Goal: Task Accomplishment & Management: Use online tool/utility

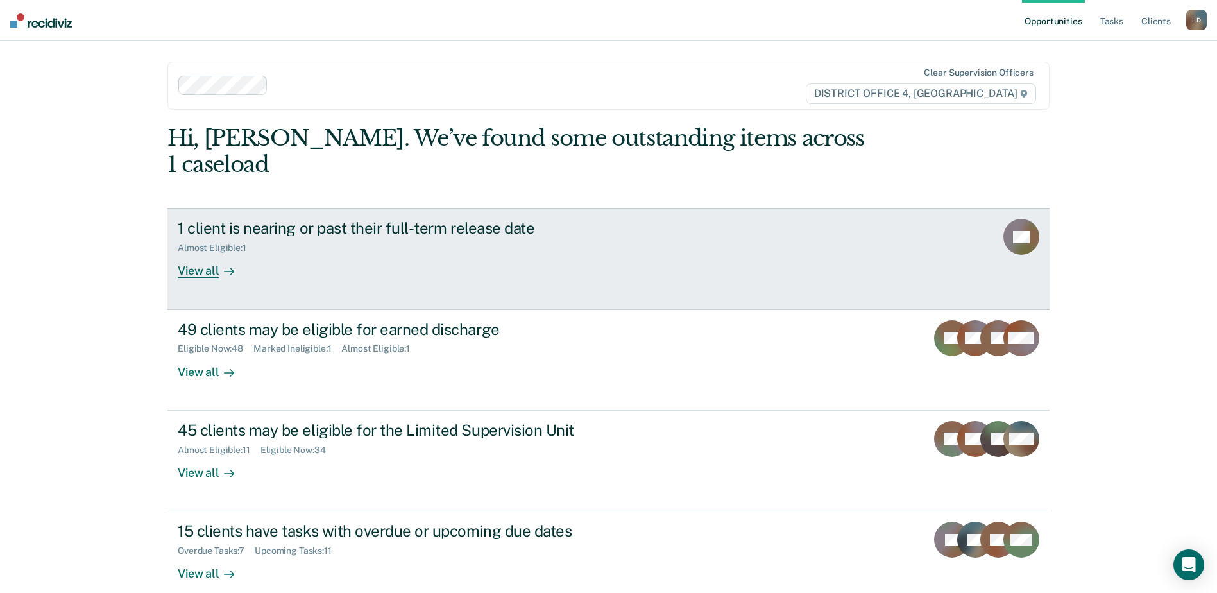
click at [190, 253] on div "View all" at bounding box center [214, 265] width 72 height 25
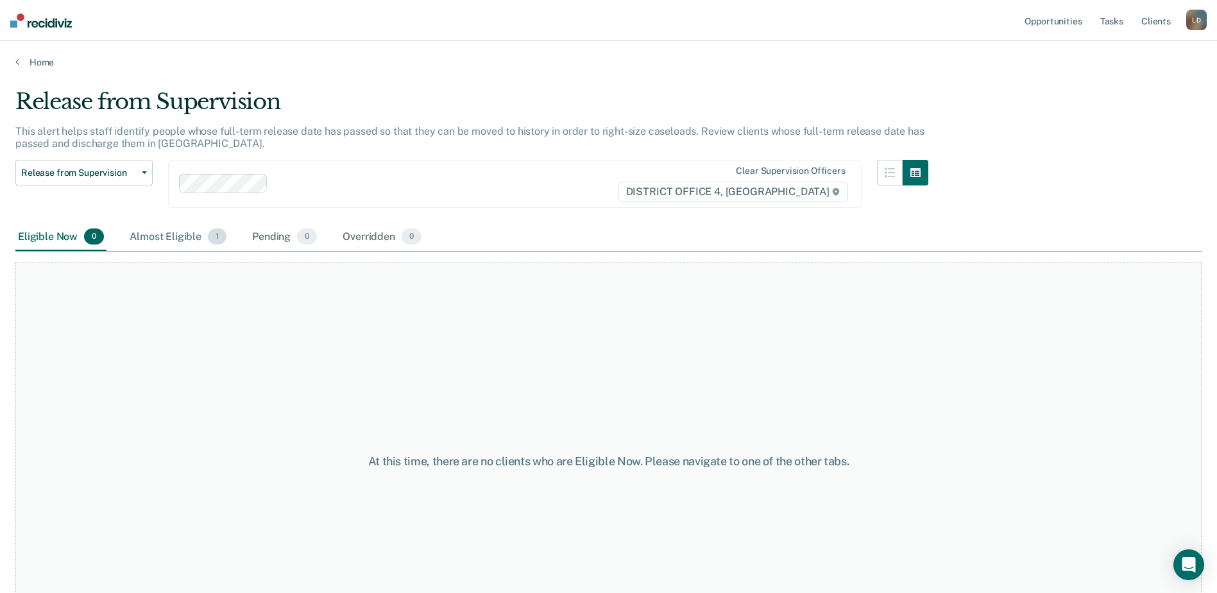
click at [208, 240] on span "1" at bounding box center [217, 236] width 19 height 17
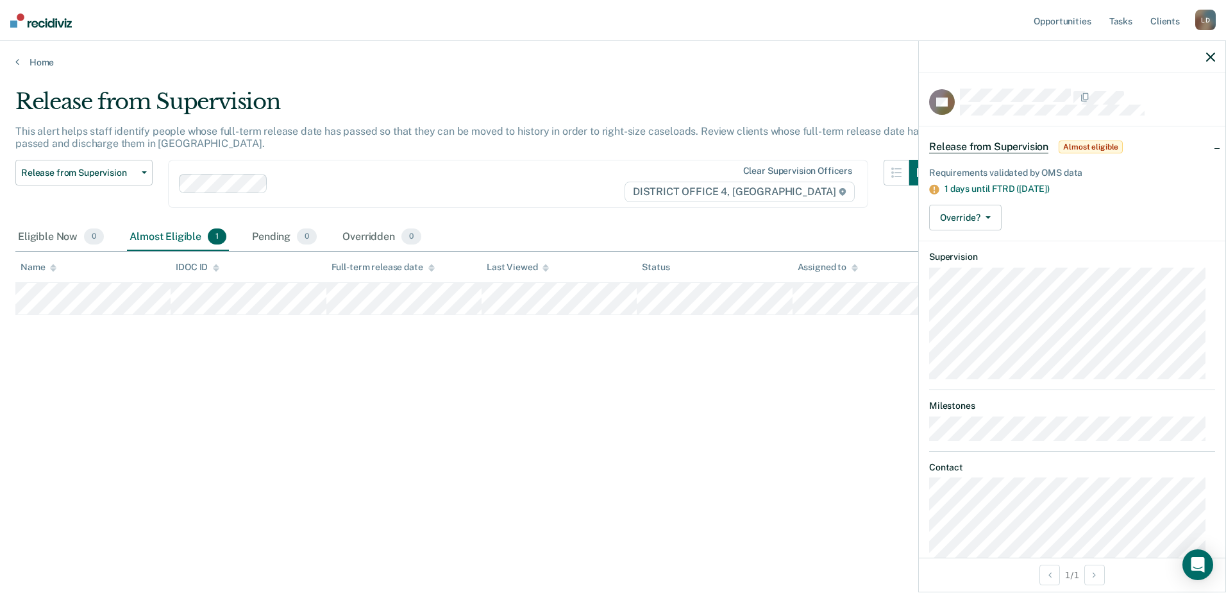
drag, startPoint x: 123, startPoint y: 316, endPoint x: 816, endPoint y: 453, distance: 706.8
click at [816, 454] on div "Release from Supervision This alert helps staff identify people whose full-term…" at bounding box center [612, 293] width 1195 height 408
drag, startPoint x: 1072, startPoint y: 96, endPoint x: 959, endPoint y: 98, distance: 112.2
click at [959, 98] on div "DD" at bounding box center [1072, 102] width 286 height 27
drag, startPoint x: 1226, startPoint y: 60, endPoint x: 1218, endPoint y: 65, distance: 9.8
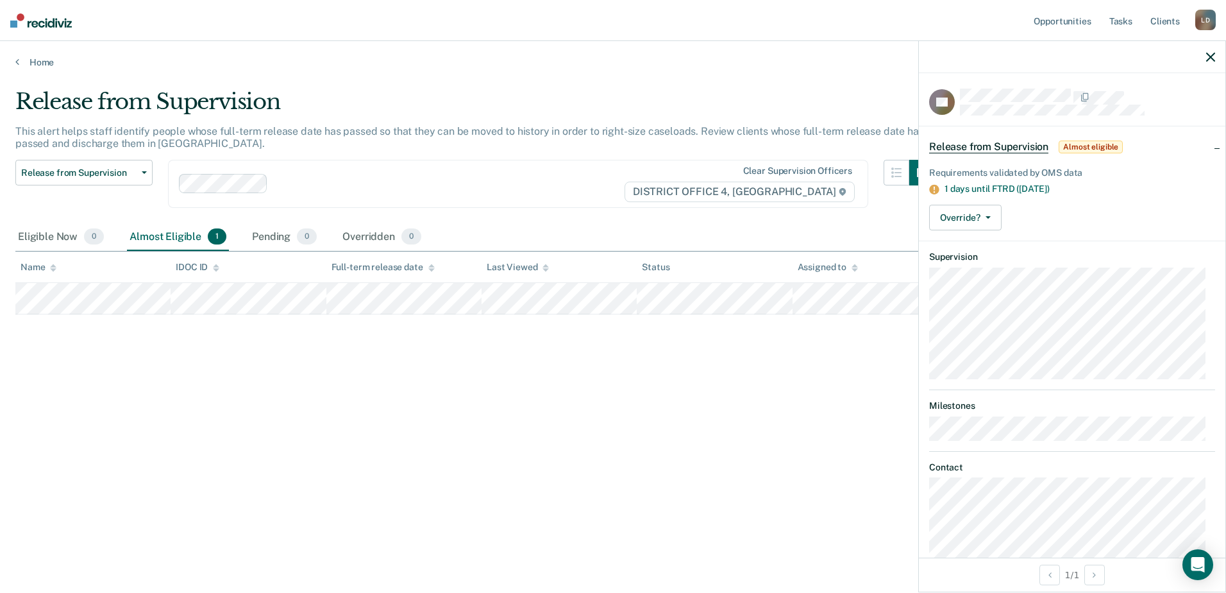
click at [1224, 63] on div "DD Release from Supervision Almost eligible Requirements validated by OMS data …" at bounding box center [1072, 316] width 308 height 552
click at [1208, 53] on icon "button" at bounding box center [1210, 57] width 9 height 9
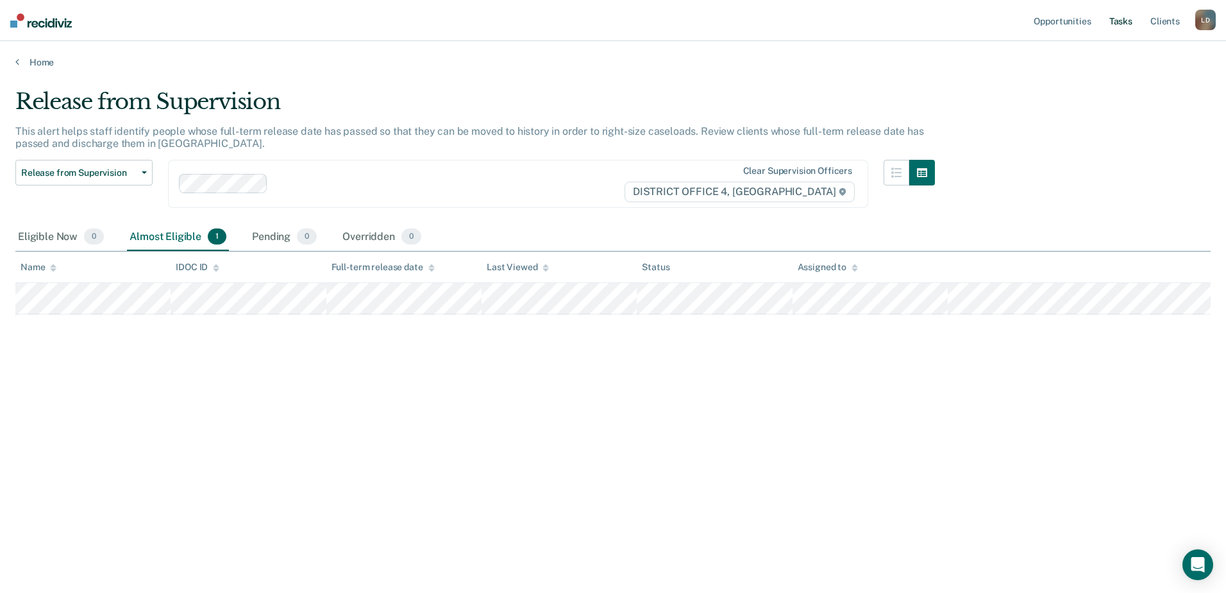
click at [1129, 16] on link "Tasks" at bounding box center [1121, 20] width 28 height 41
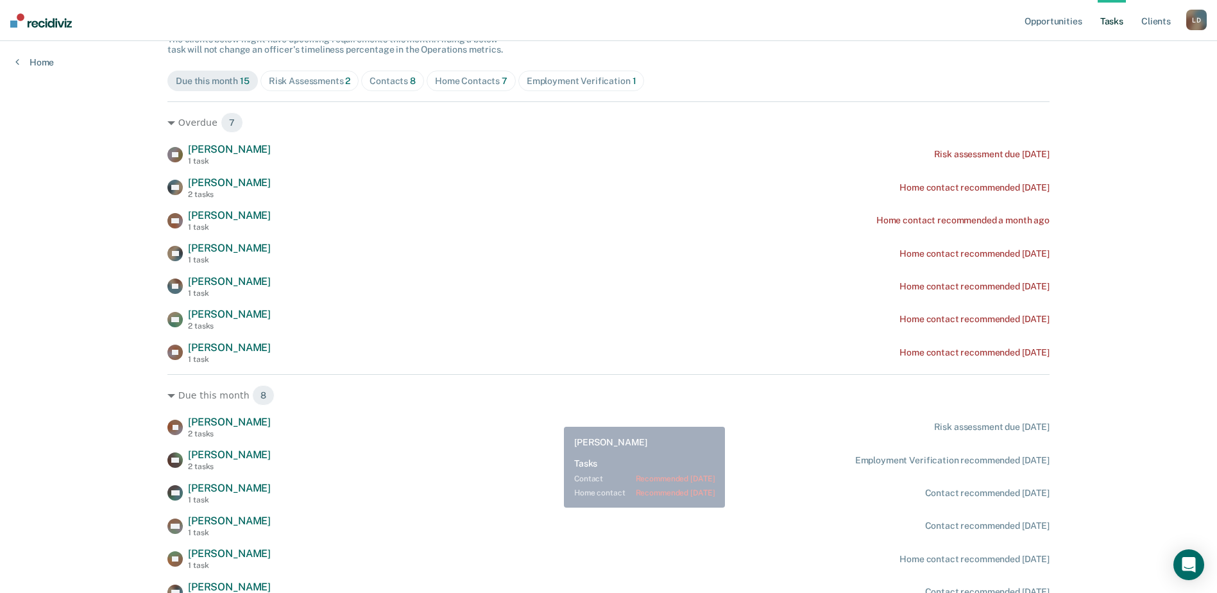
scroll to position [128, 0]
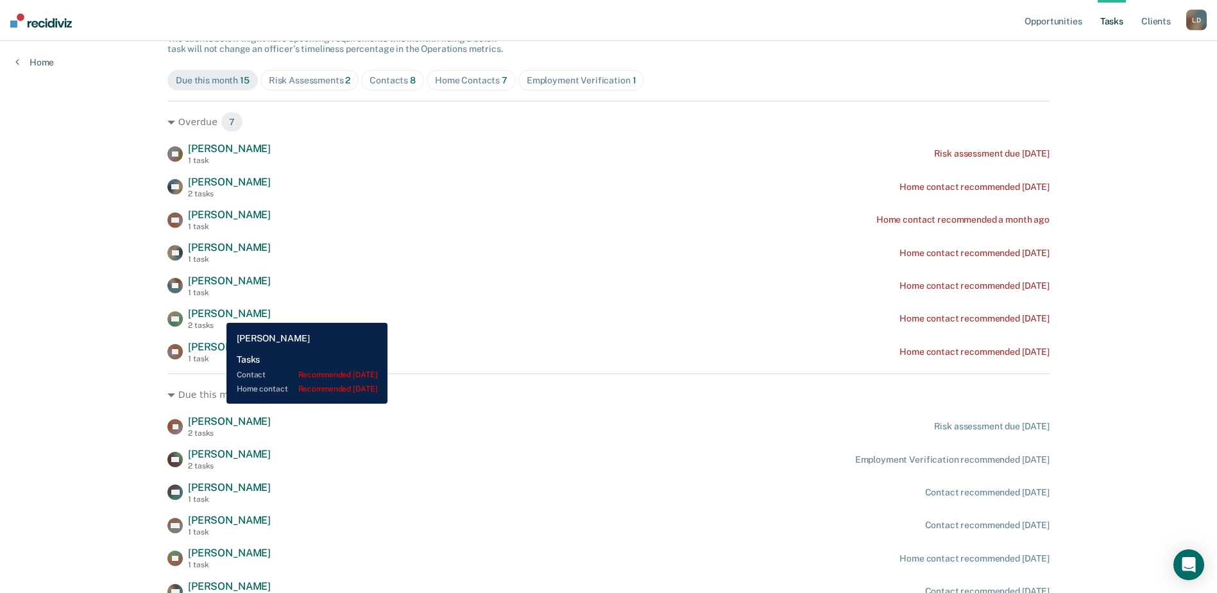
click at [217, 313] on span "[PERSON_NAME]" at bounding box center [229, 313] width 83 height 12
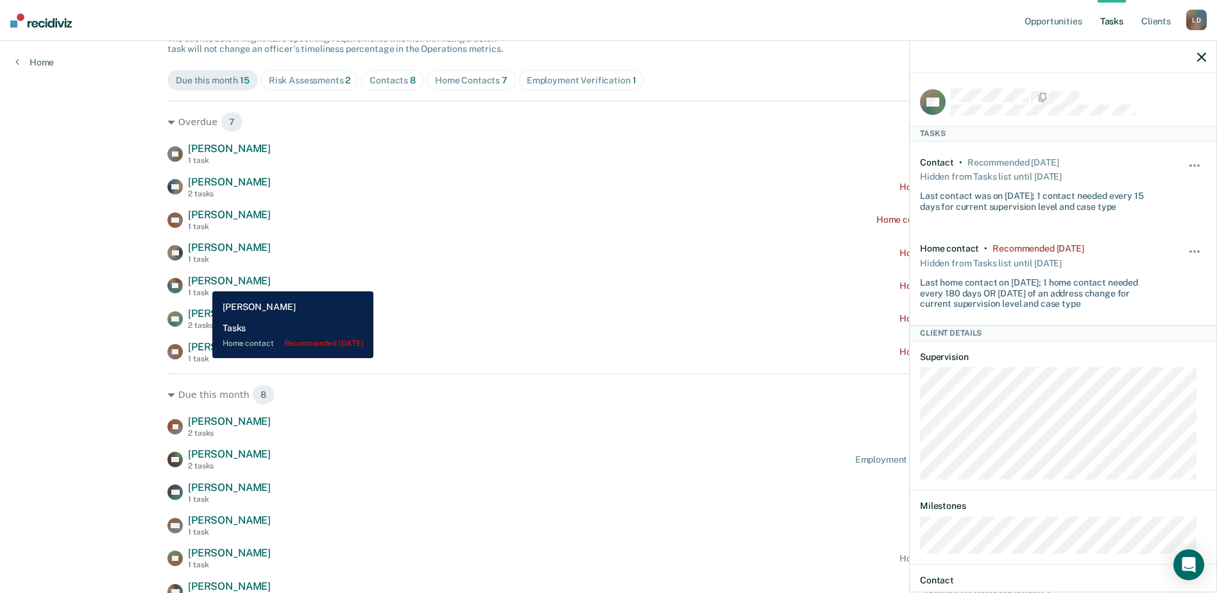
click at [203, 282] on span "[PERSON_NAME]" at bounding box center [229, 280] width 83 height 12
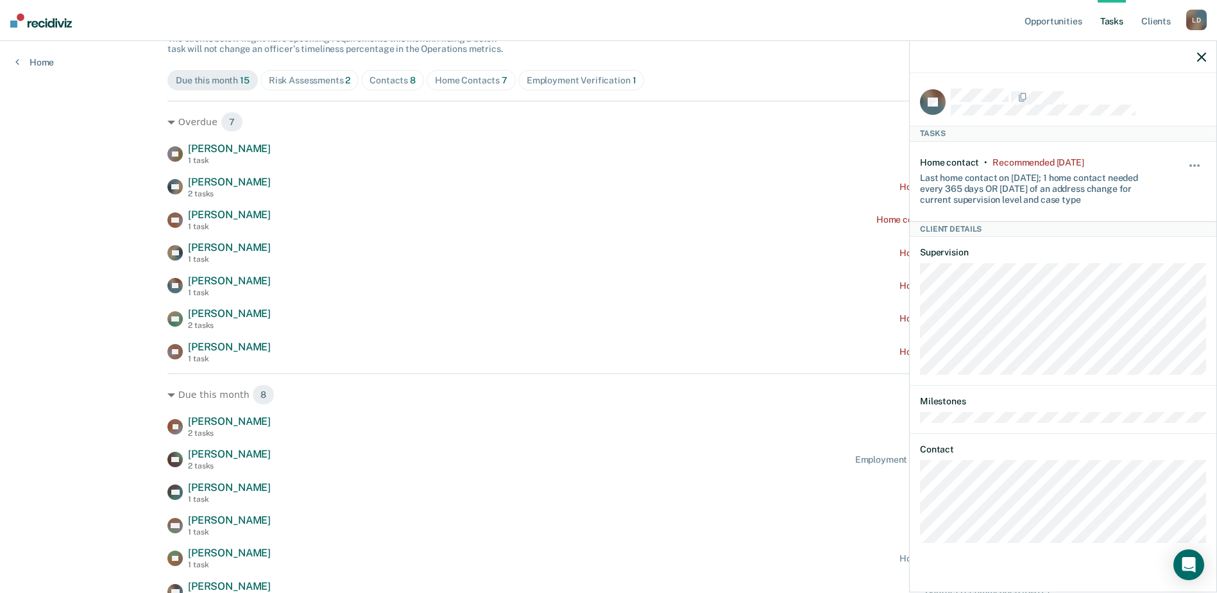
click at [1202, 56] on icon "button" at bounding box center [1201, 57] width 9 height 9
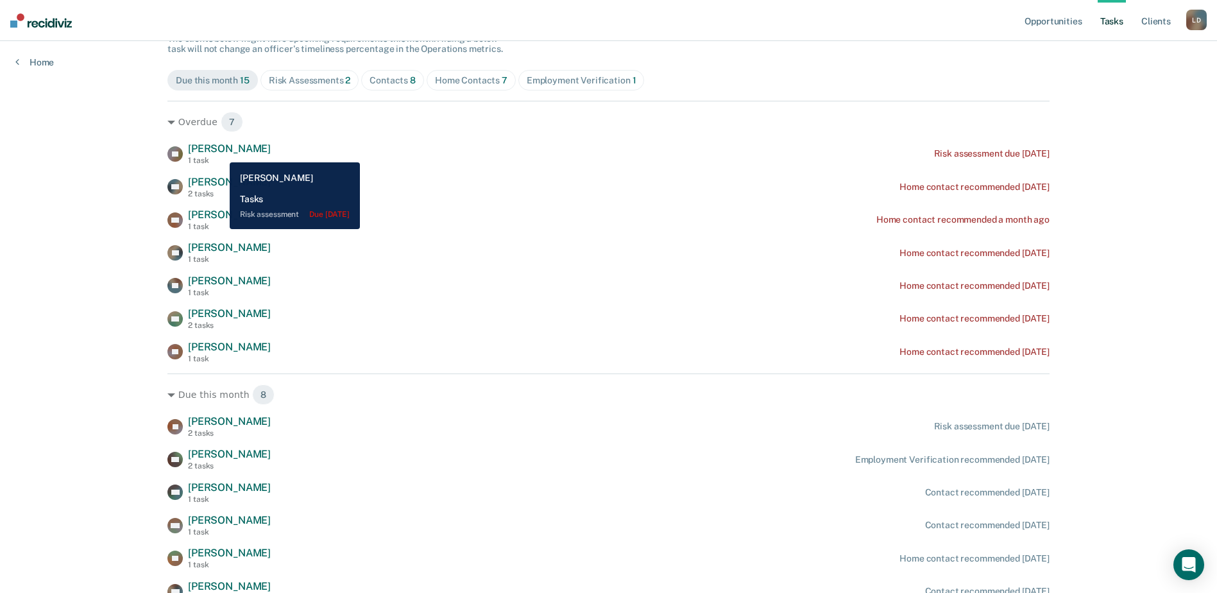
click at [220, 153] on span "[PERSON_NAME]" at bounding box center [229, 148] width 83 height 12
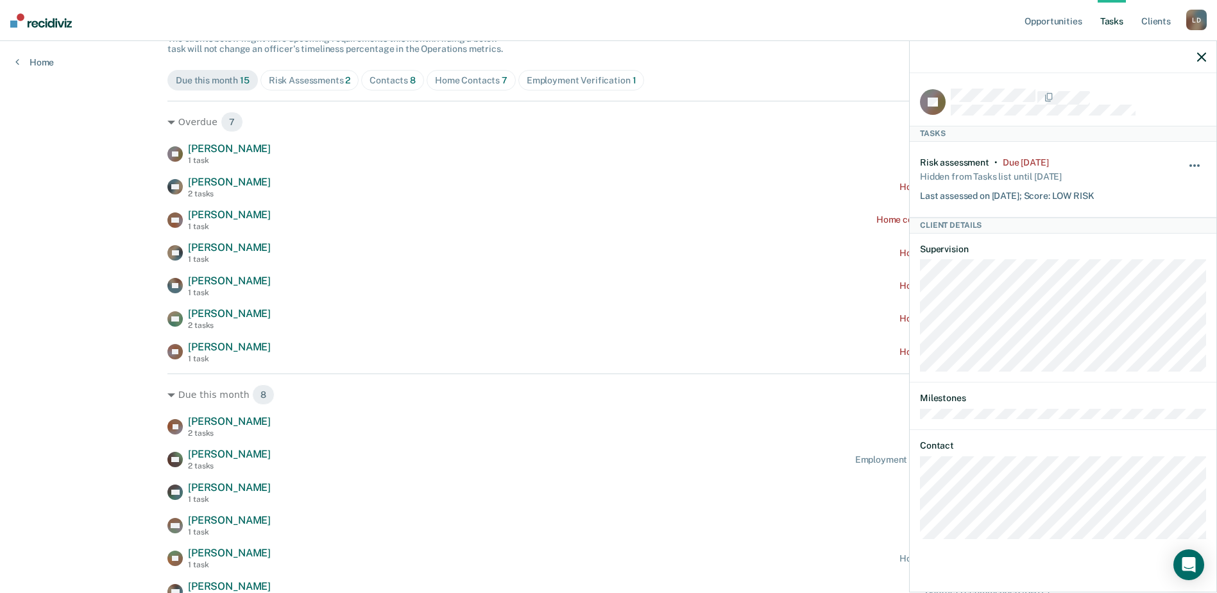
click at [1197, 164] on span "button" at bounding box center [1198, 165] width 3 height 3
click at [1141, 225] on button "7 days" at bounding box center [1159, 226] width 92 height 21
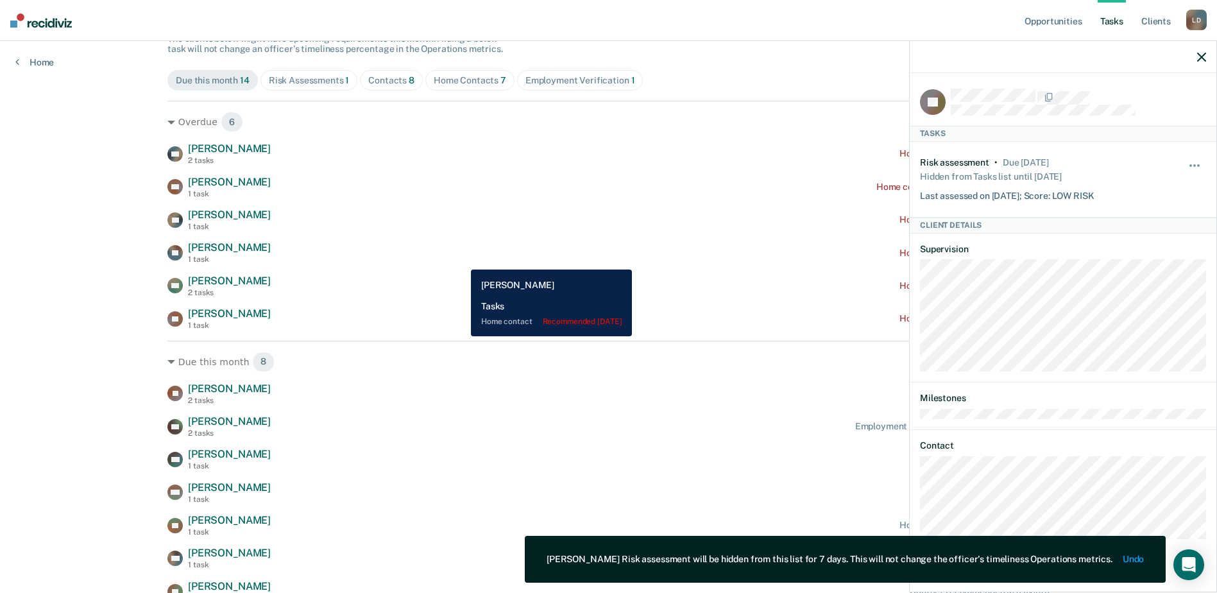
click at [461, 260] on div "EP [PERSON_NAME] 1 task Home contact recommended [DATE]" at bounding box center [608, 252] width 882 height 22
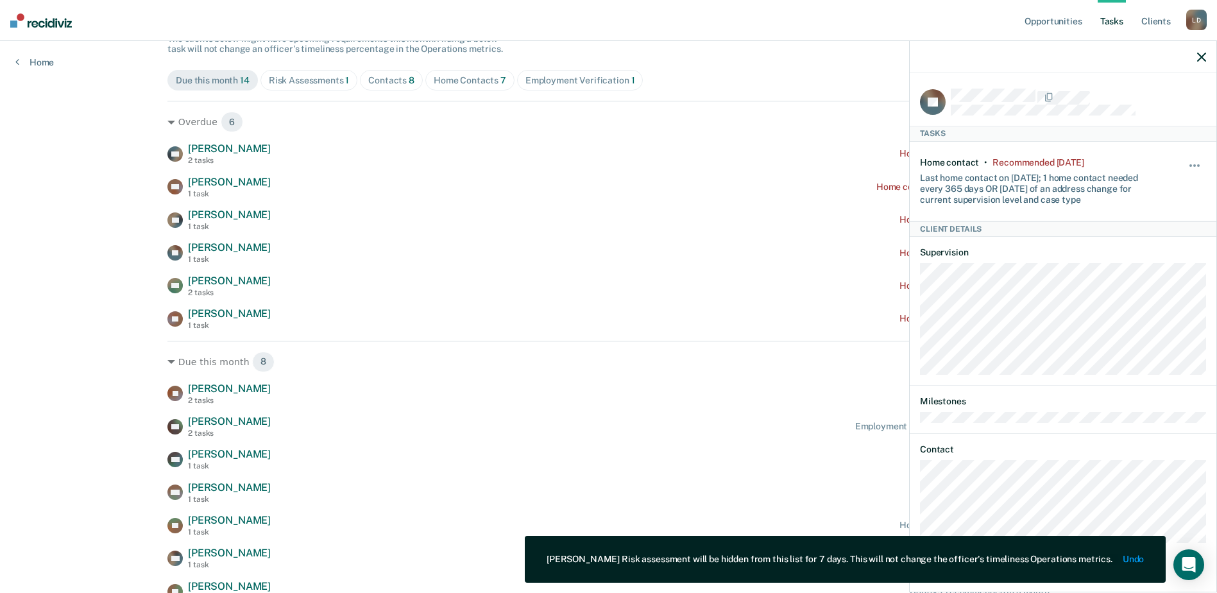
click at [1202, 56] on icon "button" at bounding box center [1201, 57] width 9 height 9
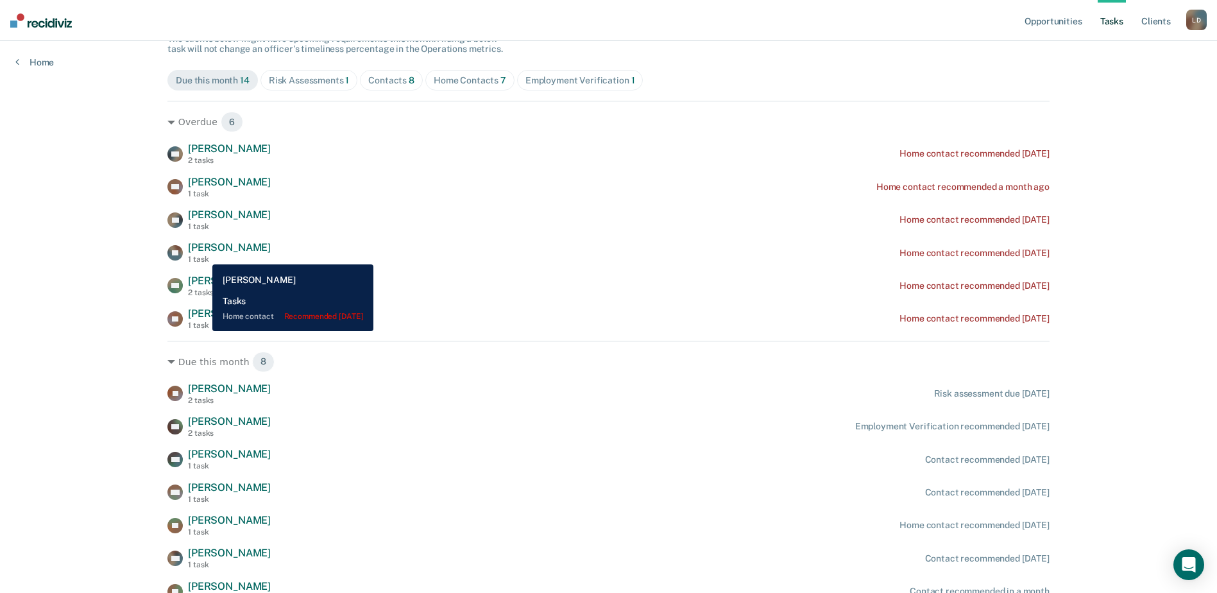
click at [203, 255] on div "1 task" at bounding box center [229, 259] width 83 height 9
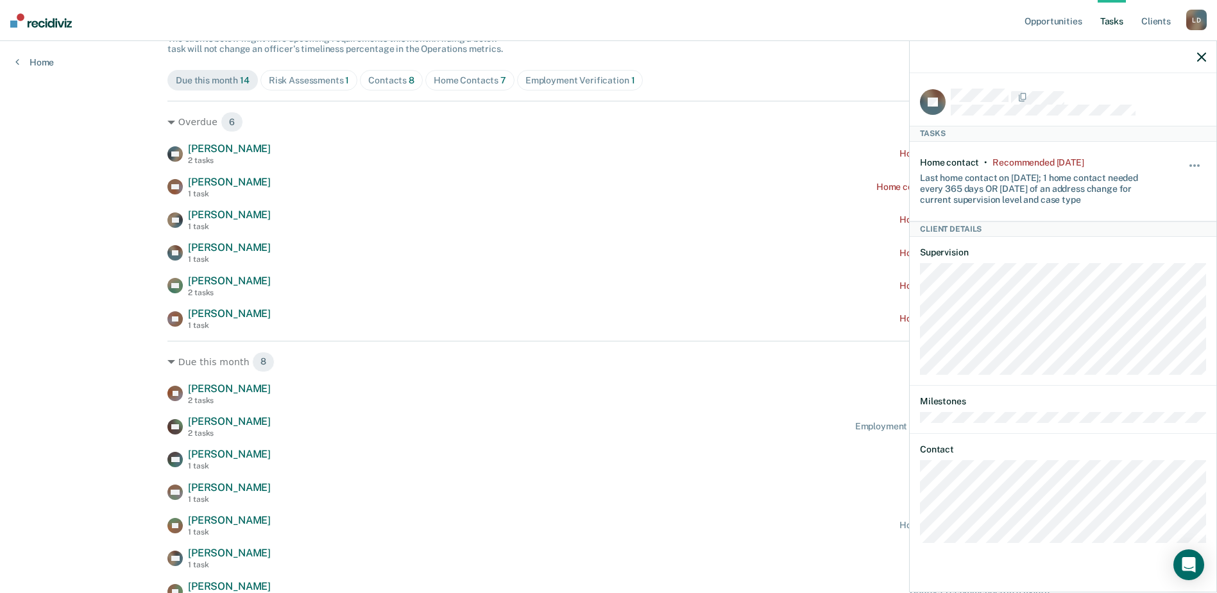
click at [1195, 158] on div "Hide from tasks list for... 7 days 30 days 90 days" at bounding box center [1195, 181] width 22 height 48
click at [1195, 164] on span "button" at bounding box center [1194, 165] width 3 height 3
click at [1150, 224] on button "7 days" at bounding box center [1159, 226] width 92 height 21
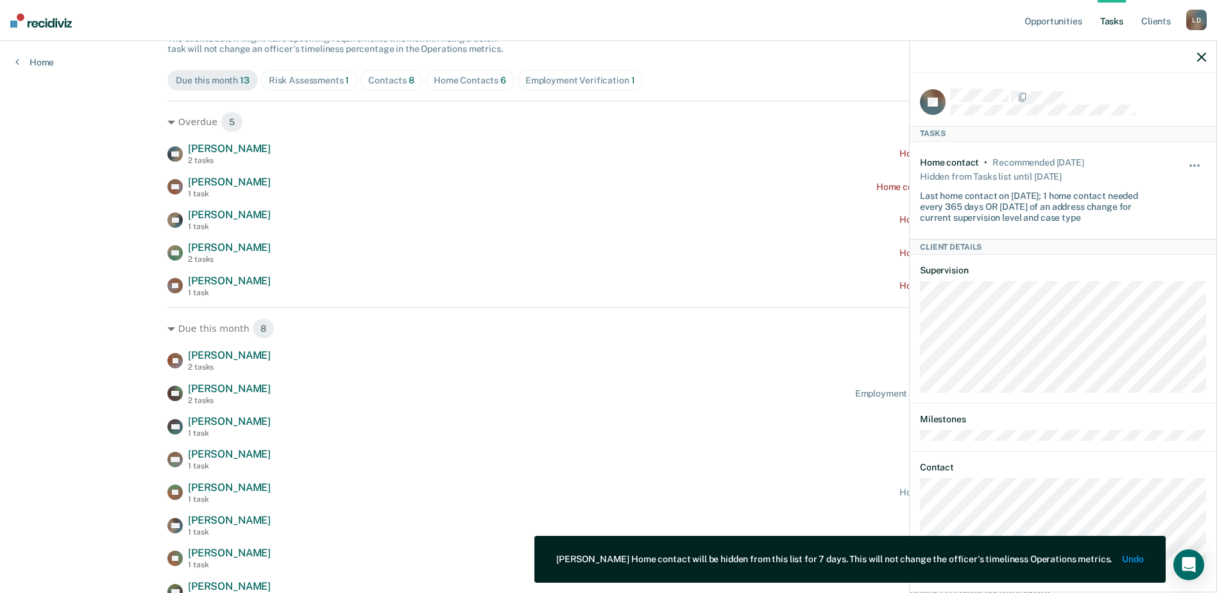
click at [1202, 54] on button "button" at bounding box center [1201, 56] width 9 height 11
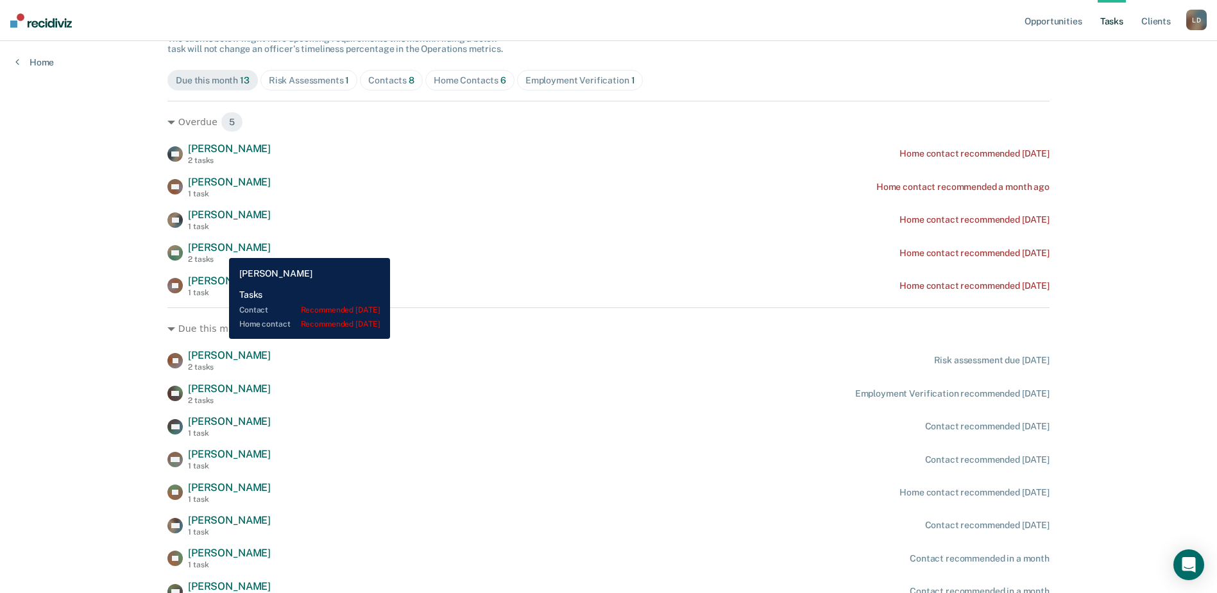
click at [219, 248] on span "[PERSON_NAME]" at bounding box center [229, 247] width 83 height 12
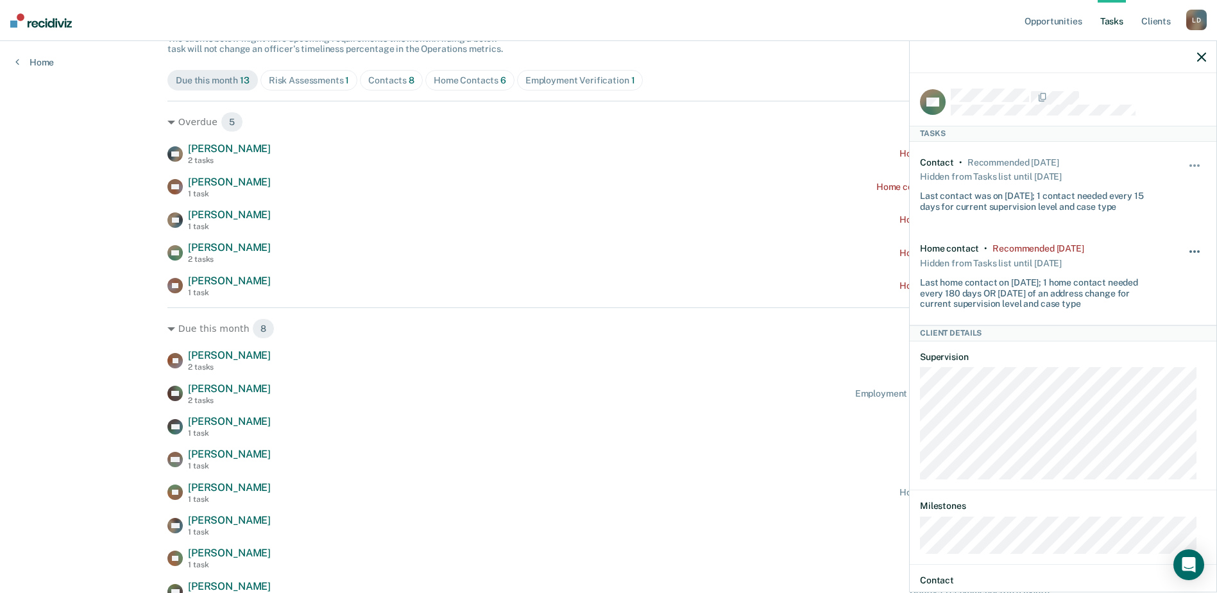
click at [1186, 249] on button "button" at bounding box center [1195, 258] width 22 height 21
click at [1122, 333] on button "30 days" at bounding box center [1159, 333] width 92 height 21
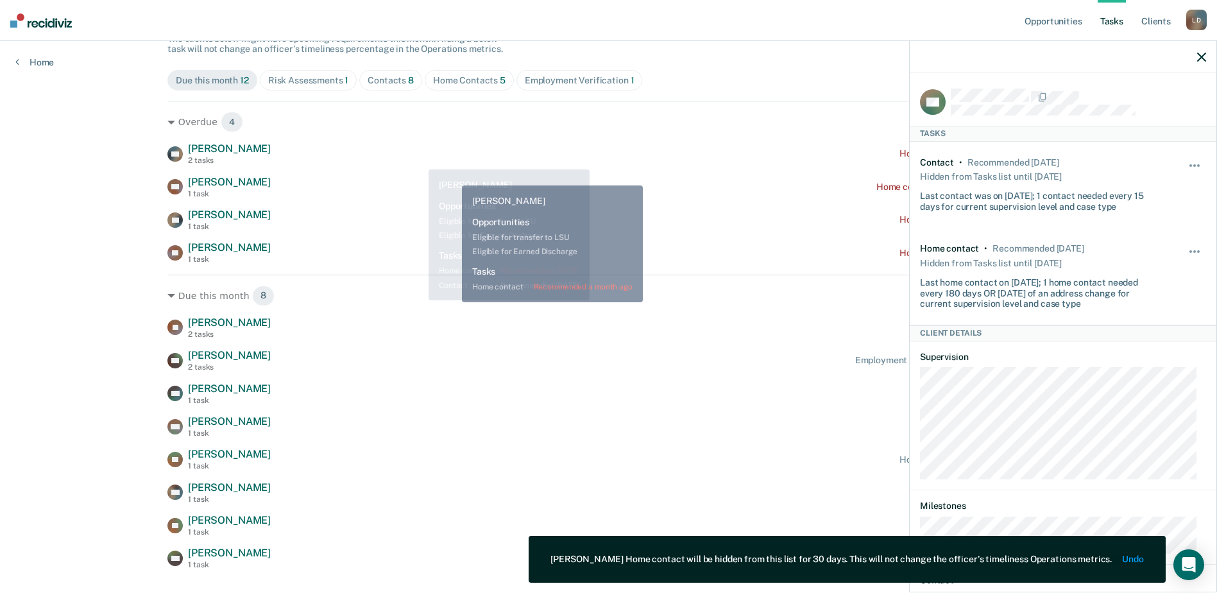
click at [453, 176] on div "[PERSON_NAME] 1 task Home contact recommended a month ago" at bounding box center [608, 187] width 882 height 22
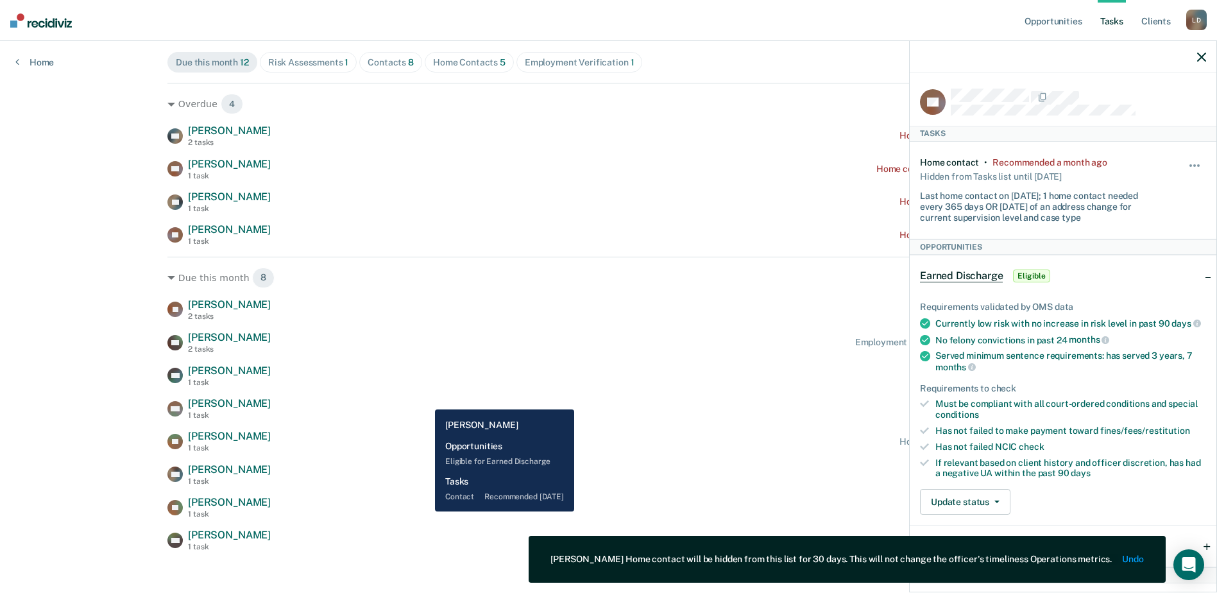
scroll to position [156, 0]
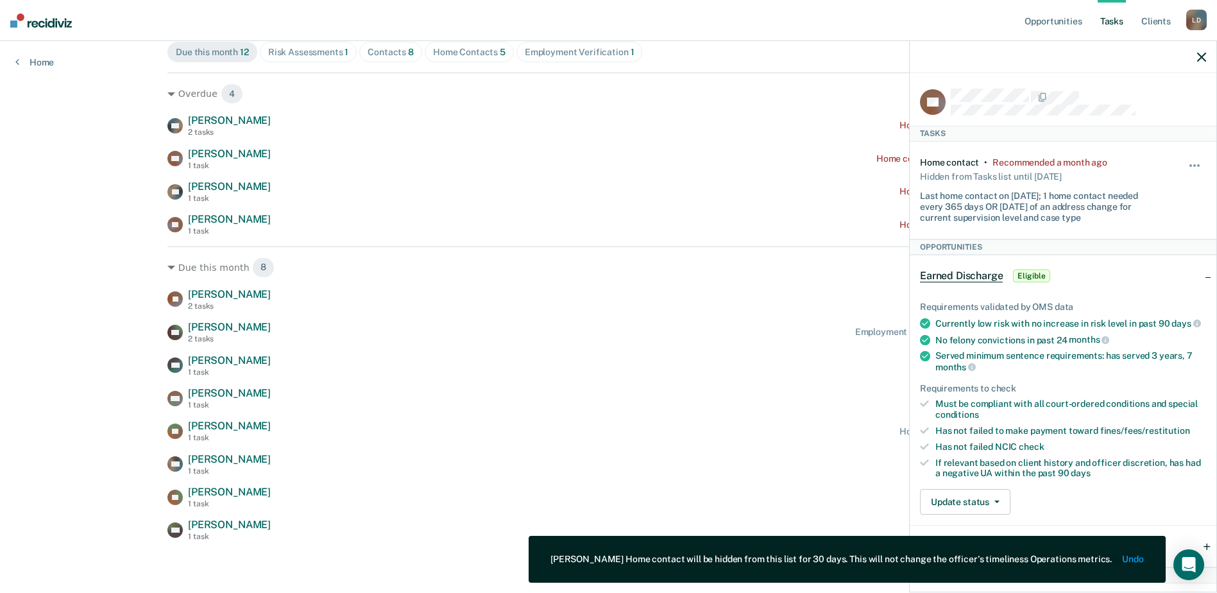
click at [1204, 52] on button "button" at bounding box center [1201, 56] width 9 height 11
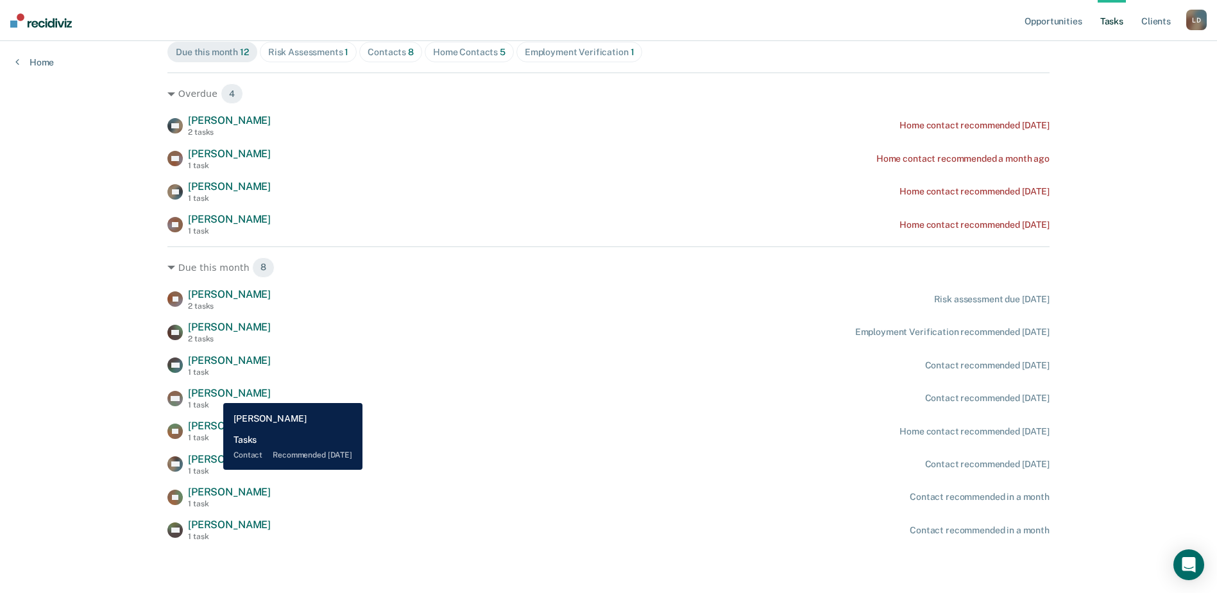
click at [214, 393] on span "[PERSON_NAME]" at bounding box center [229, 393] width 83 height 12
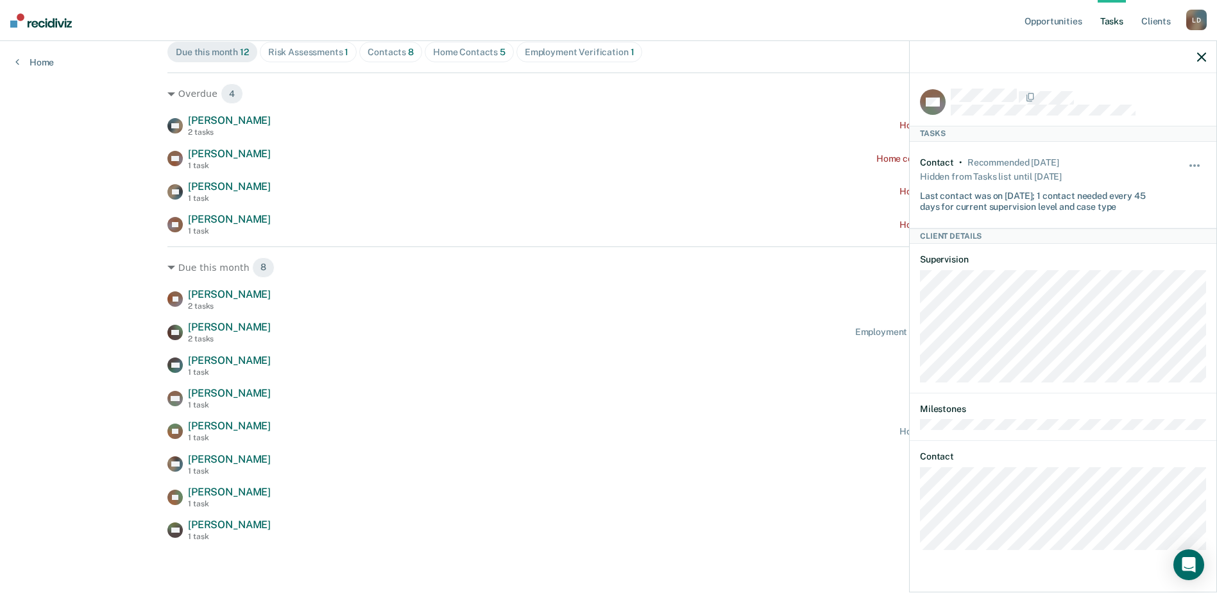
click at [1200, 55] on icon "button" at bounding box center [1201, 57] width 9 height 9
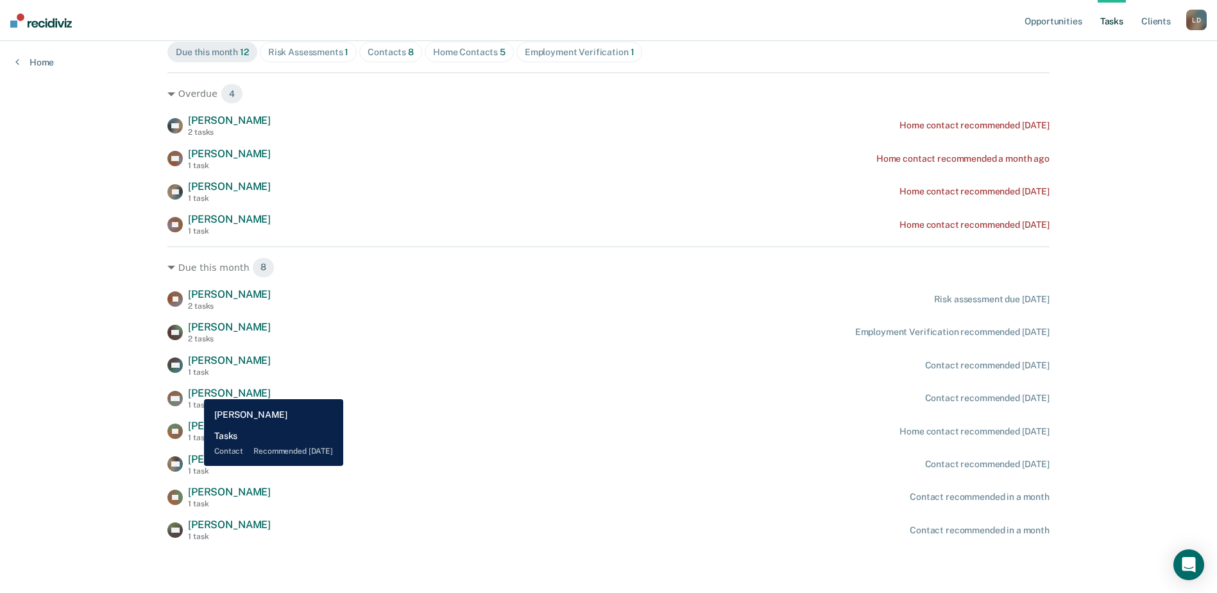
click at [194, 389] on span "[PERSON_NAME]" at bounding box center [229, 393] width 83 height 12
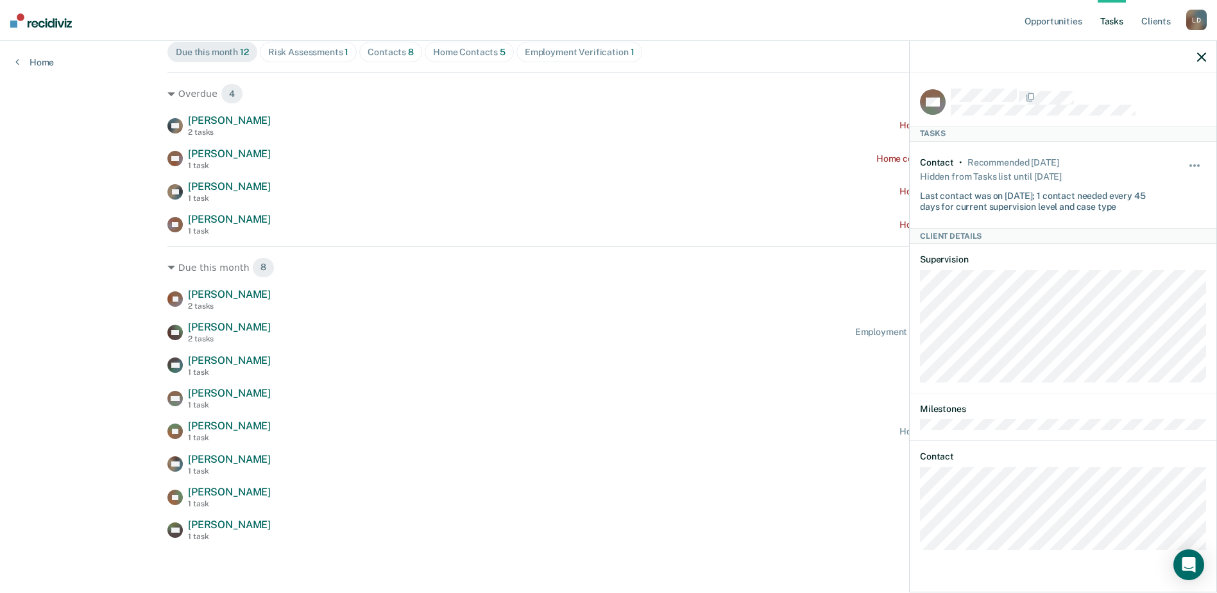
click at [1202, 54] on icon "button" at bounding box center [1201, 57] width 9 height 9
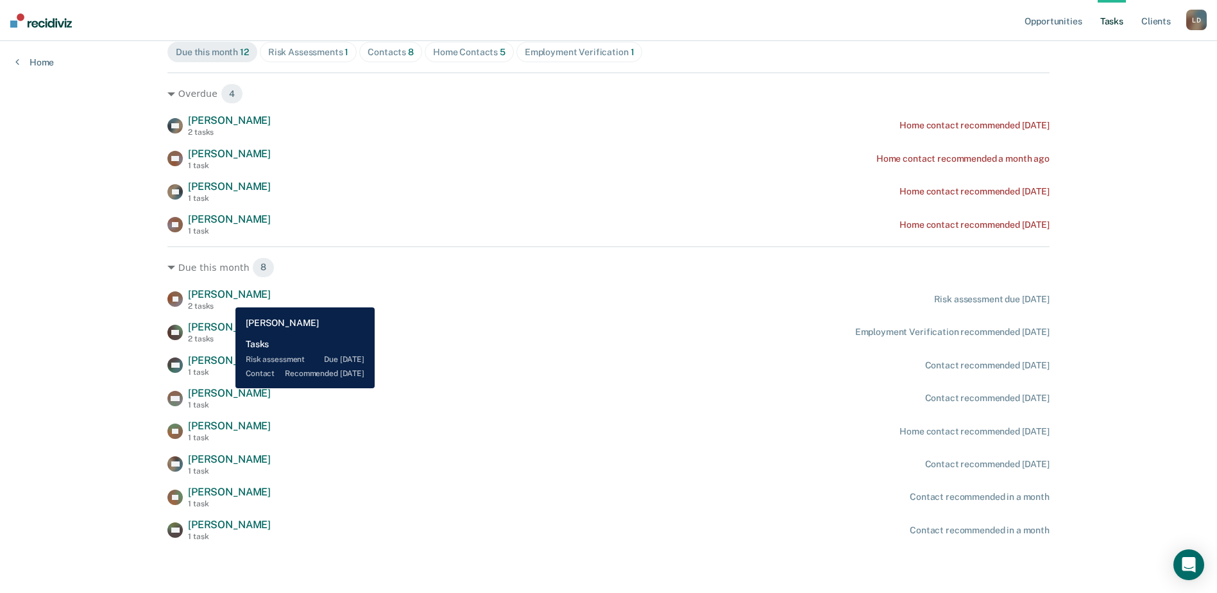
click at [226, 298] on span "[PERSON_NAME]" at bounding box center [229, 294] width 83 height 12
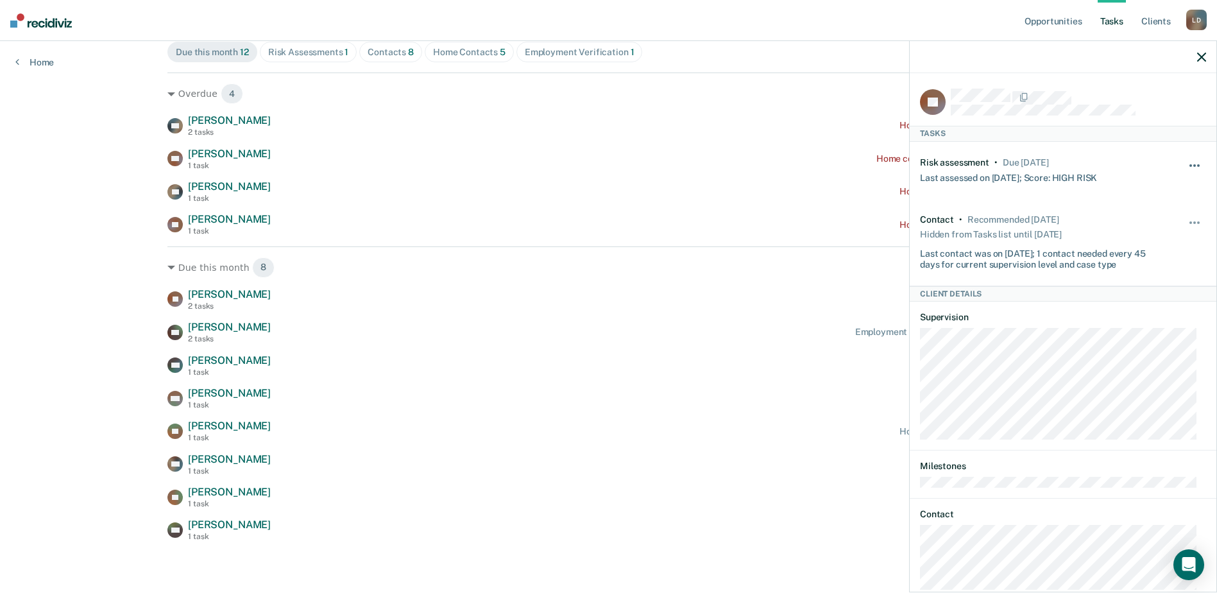
click at [1185, 167] on button "button" at bounding box center [1195, 172] width 22 height 21
click at [1144, 227] on button "7 days" at bounding box center [1159, 226] width 92 height 21
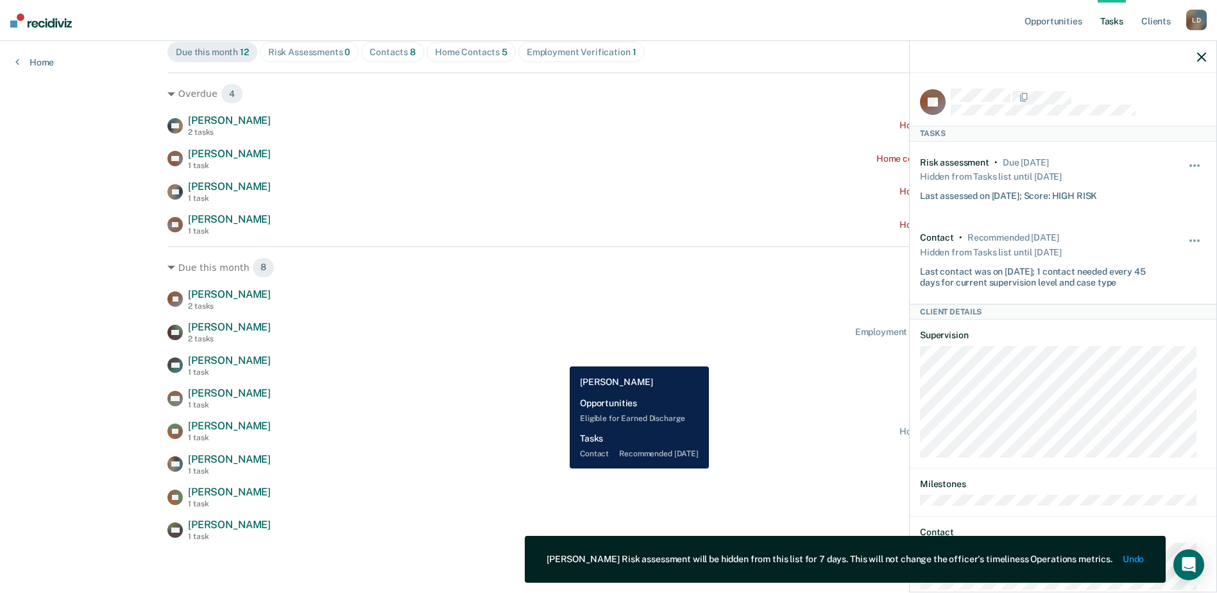
click at [556, 357] on div "WC [PERSON_NAME] 1 task Contact recommended [DATE]" at bounding box center [608, 365] width 882 height 22
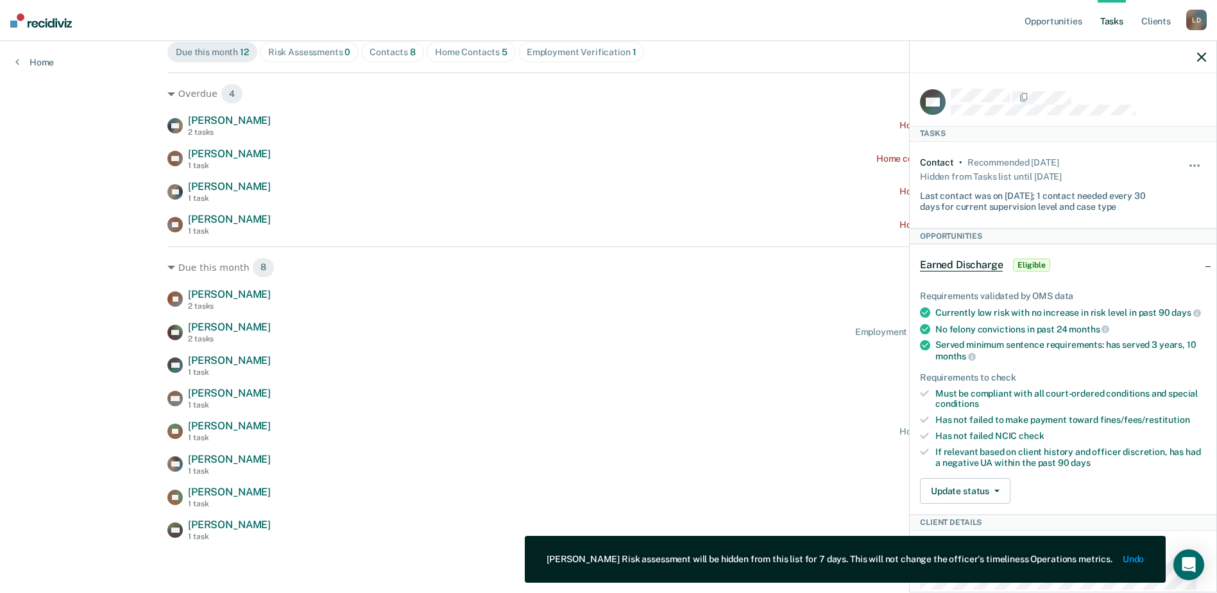
click at [1199, 52] on div at bounding box center [1062, 57] width 307 height 32
click at [1201, 55] on icon "button" at bounding box center [1201, 57] width 9 height 9
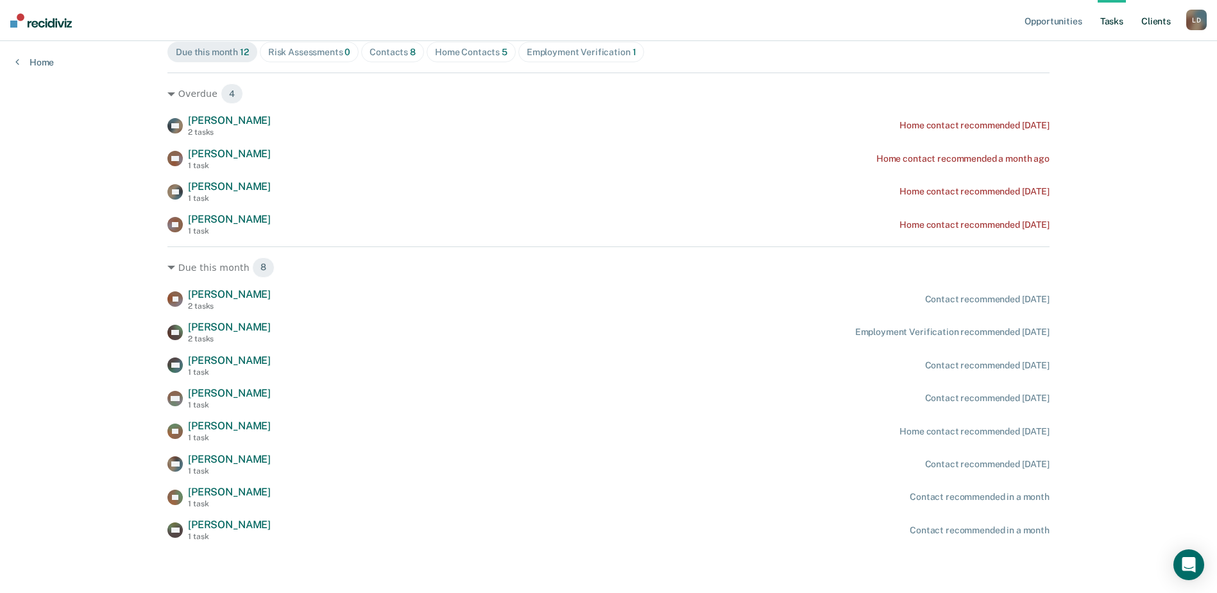
click at [1164, 22] on link "Client s" at bounding box center [1155, 20] width 35 height 41
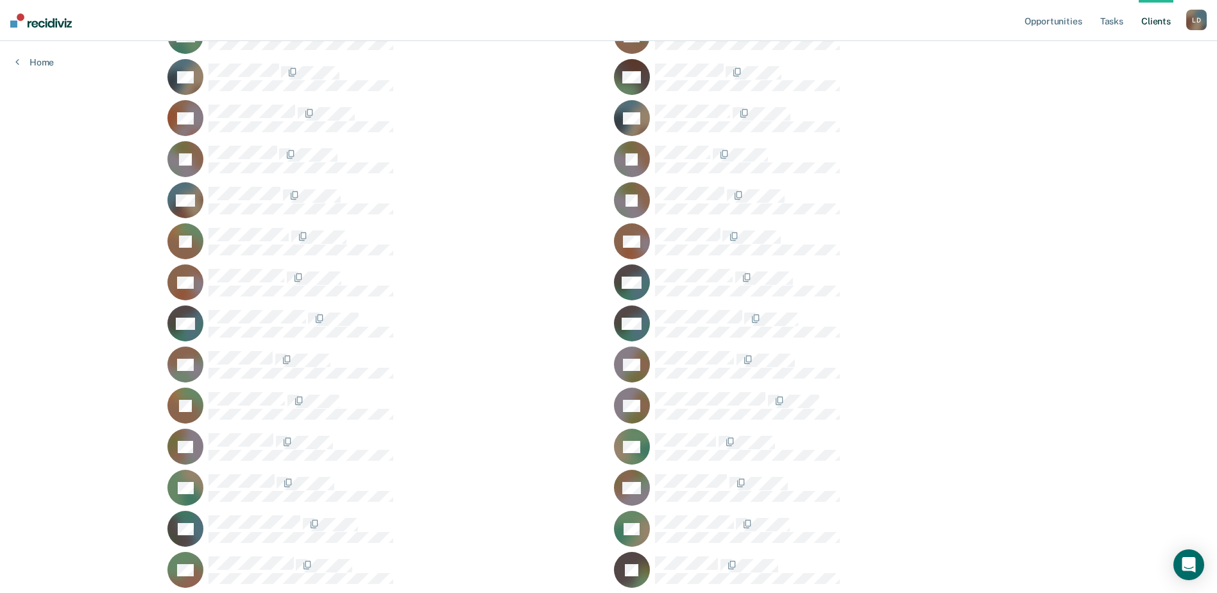
scroll to position [128, 0]
